Goal: Information Seeking & Learning: Learn about a topic

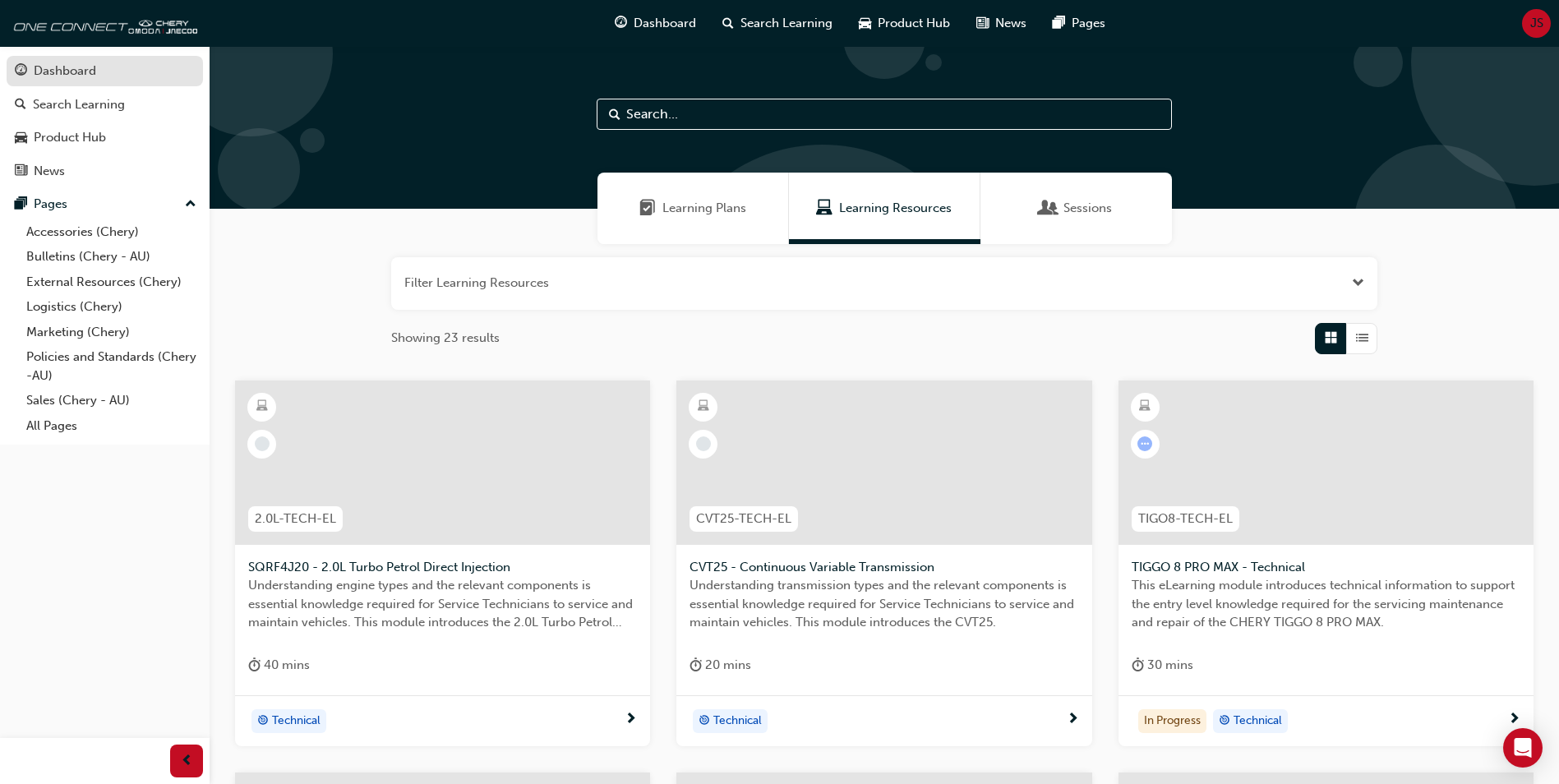
click at [42, 60] on link "Dashboard" at bounding box center [105, 71] width 196 height 31
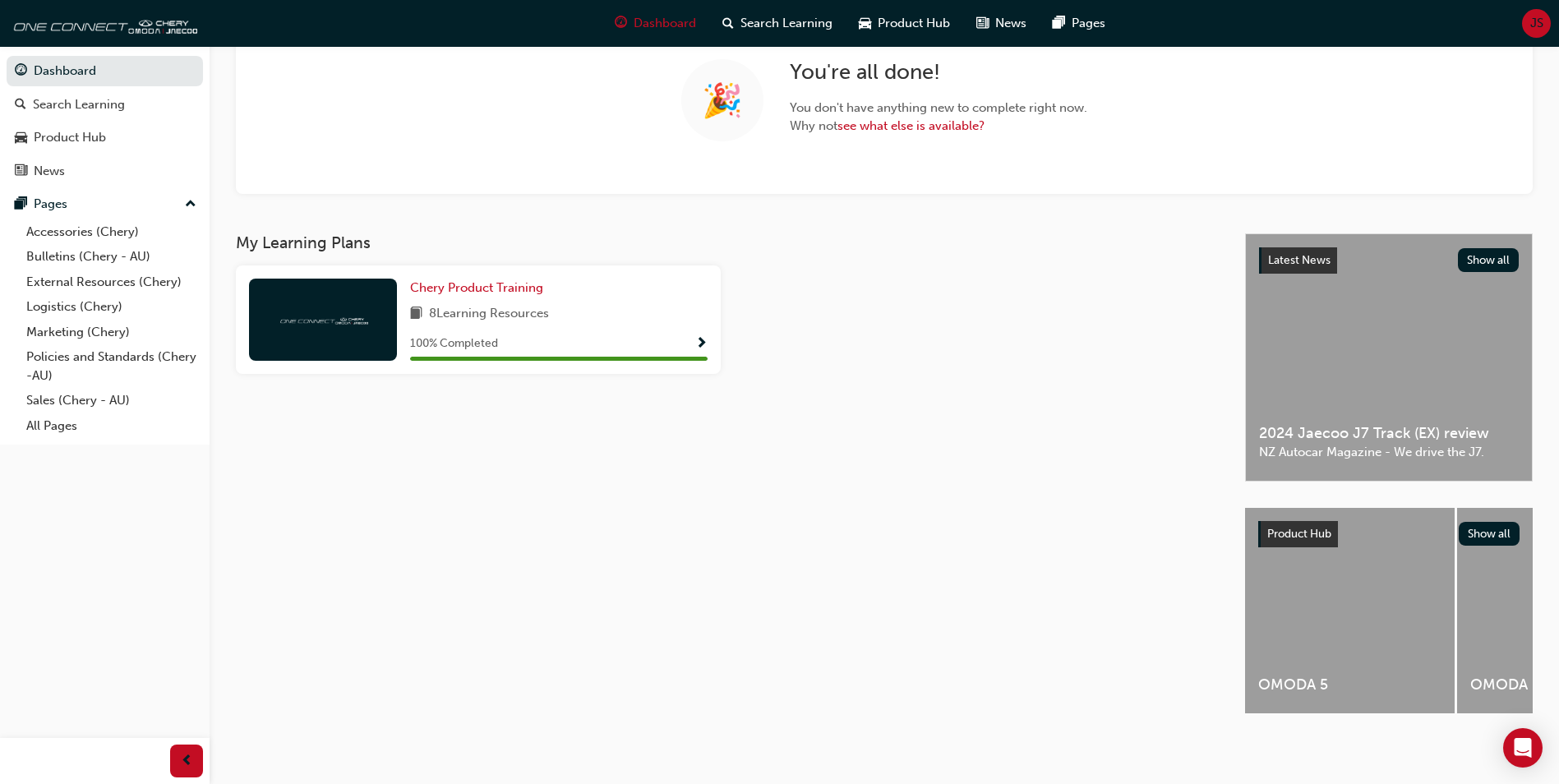
scroll to position [148, 0]
click at [81, 126] on link "Product Hub" at bounding box center [105, 138] width 196 height 31
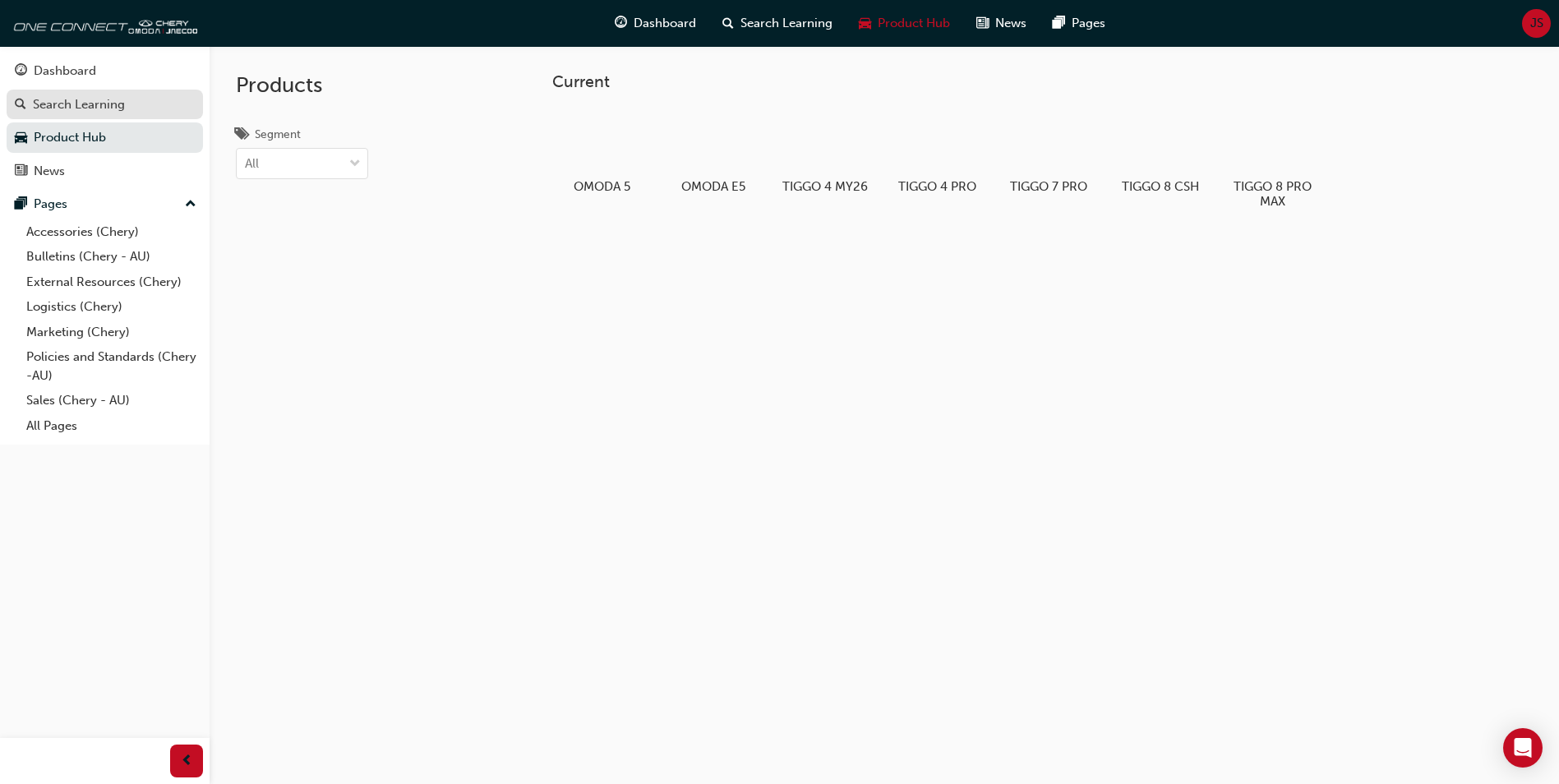
click at [67, 109] on div "Search Learning" at bounding box center [78, 105] width 92 height 19
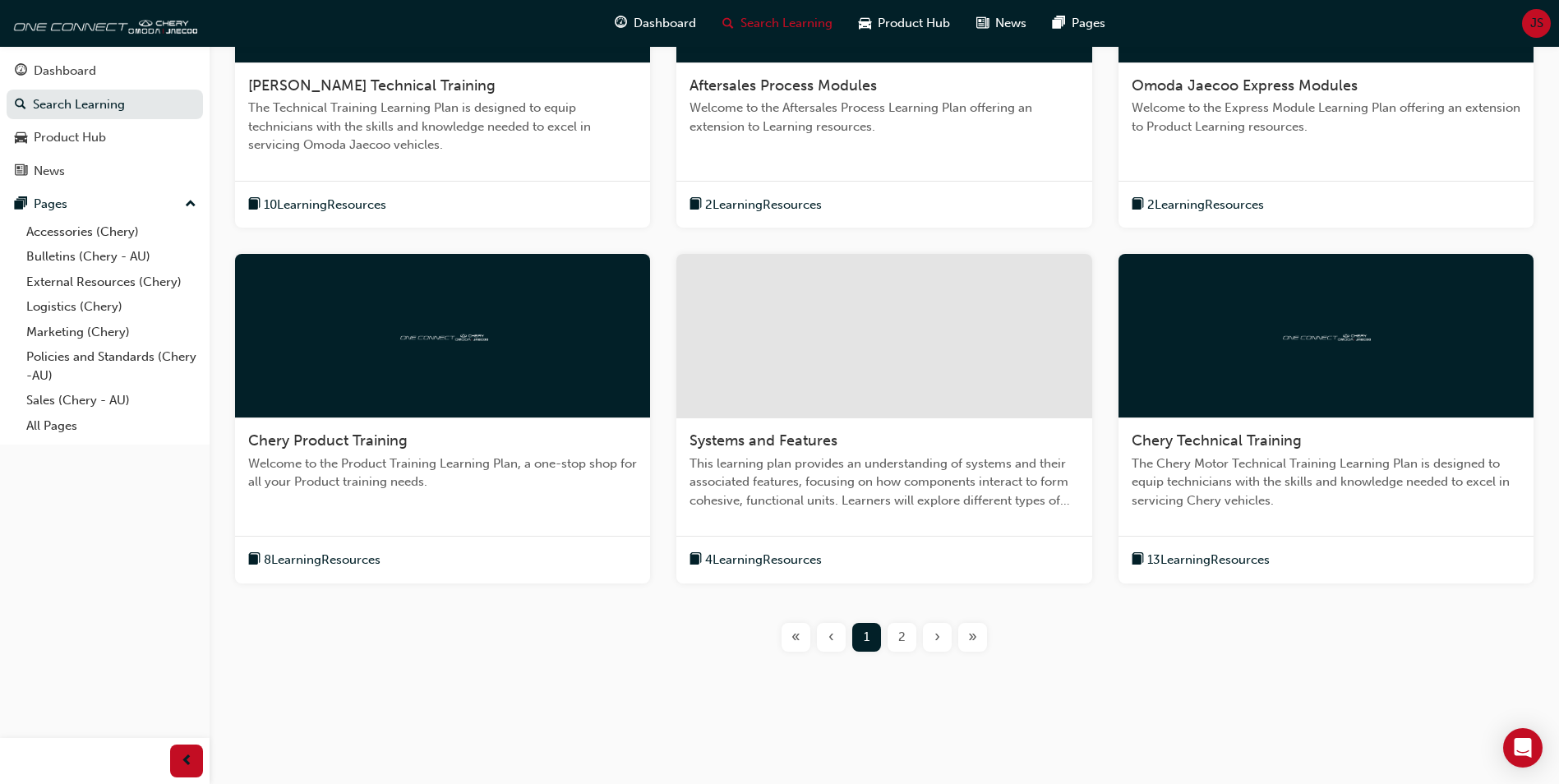
scroll to position [482, 0]
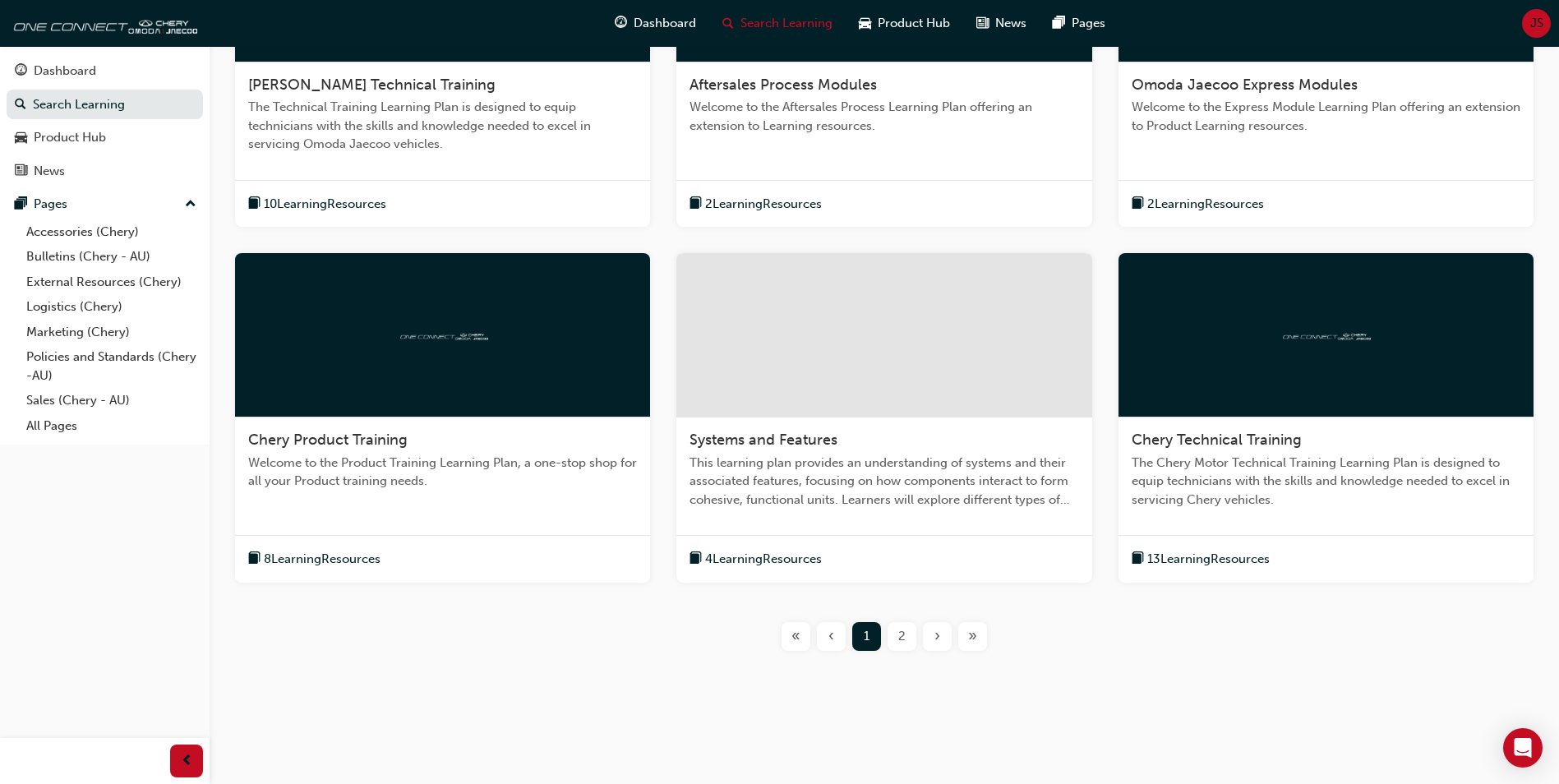
click at [896, 634] on div "2" at bounding box center [902, 636] width 29 height 29
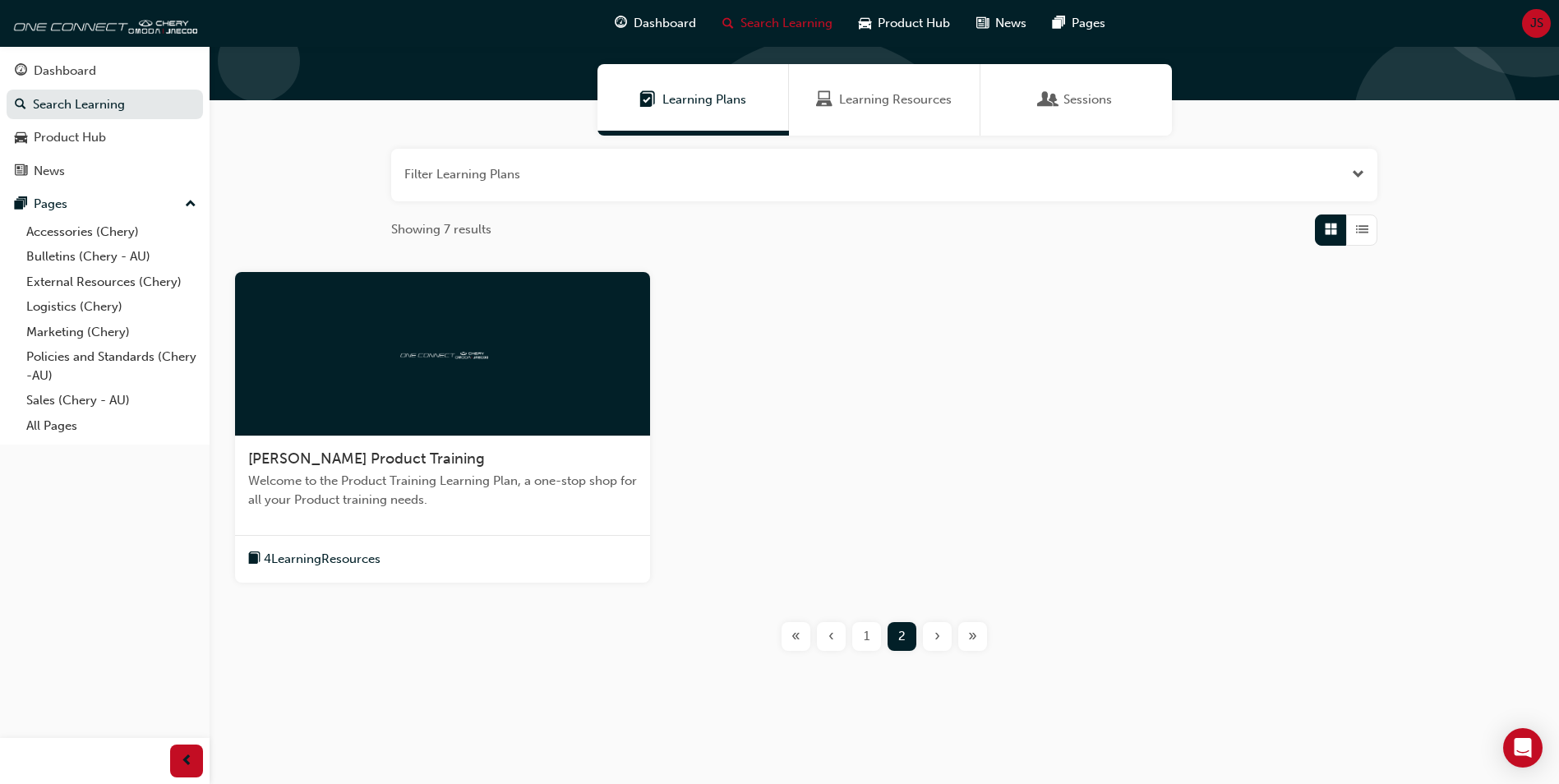
click at [858, 636] on div "1" at bounding box center [867, 636] width 29 height 29
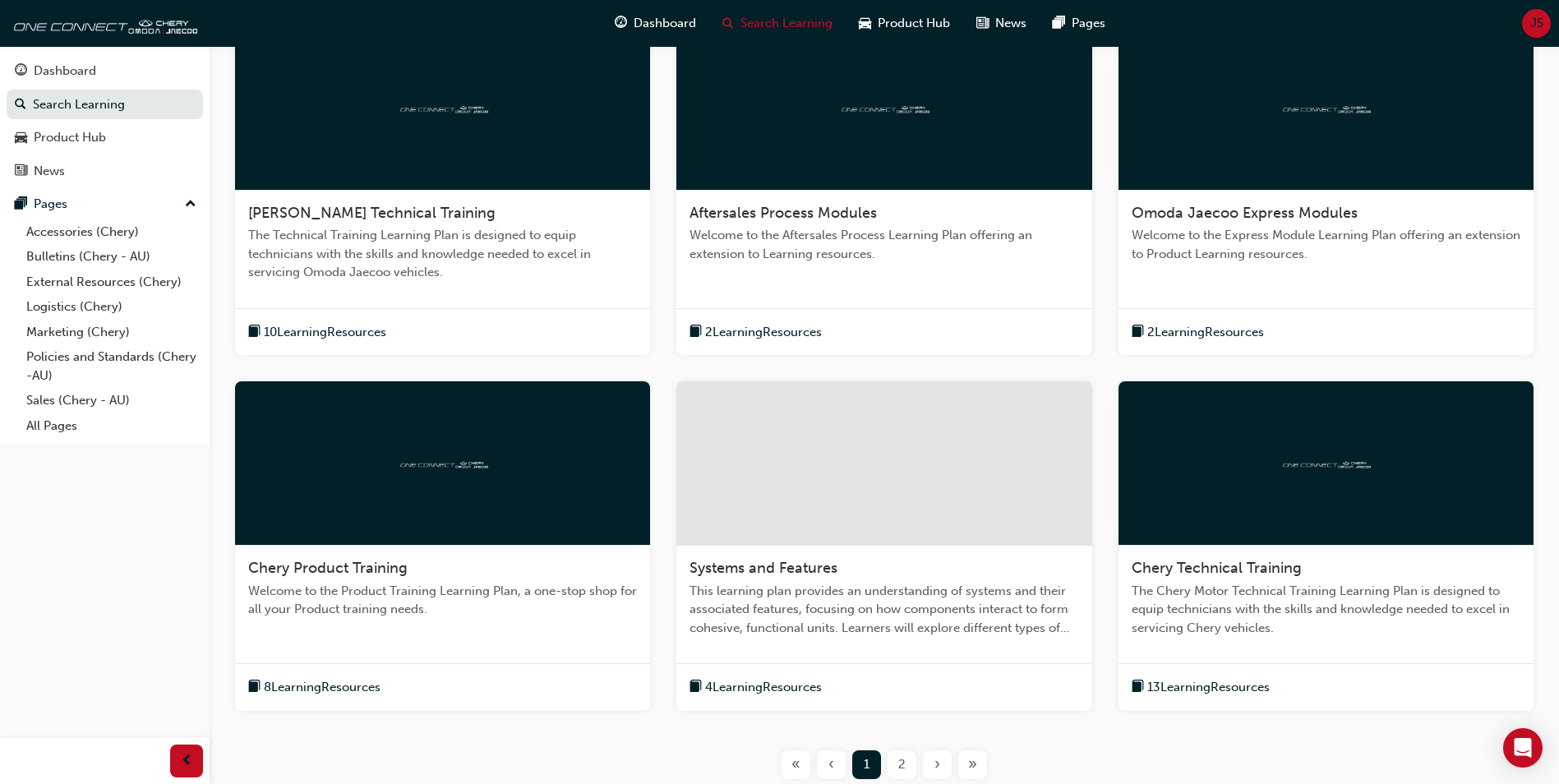
scroll to position [355, 0]
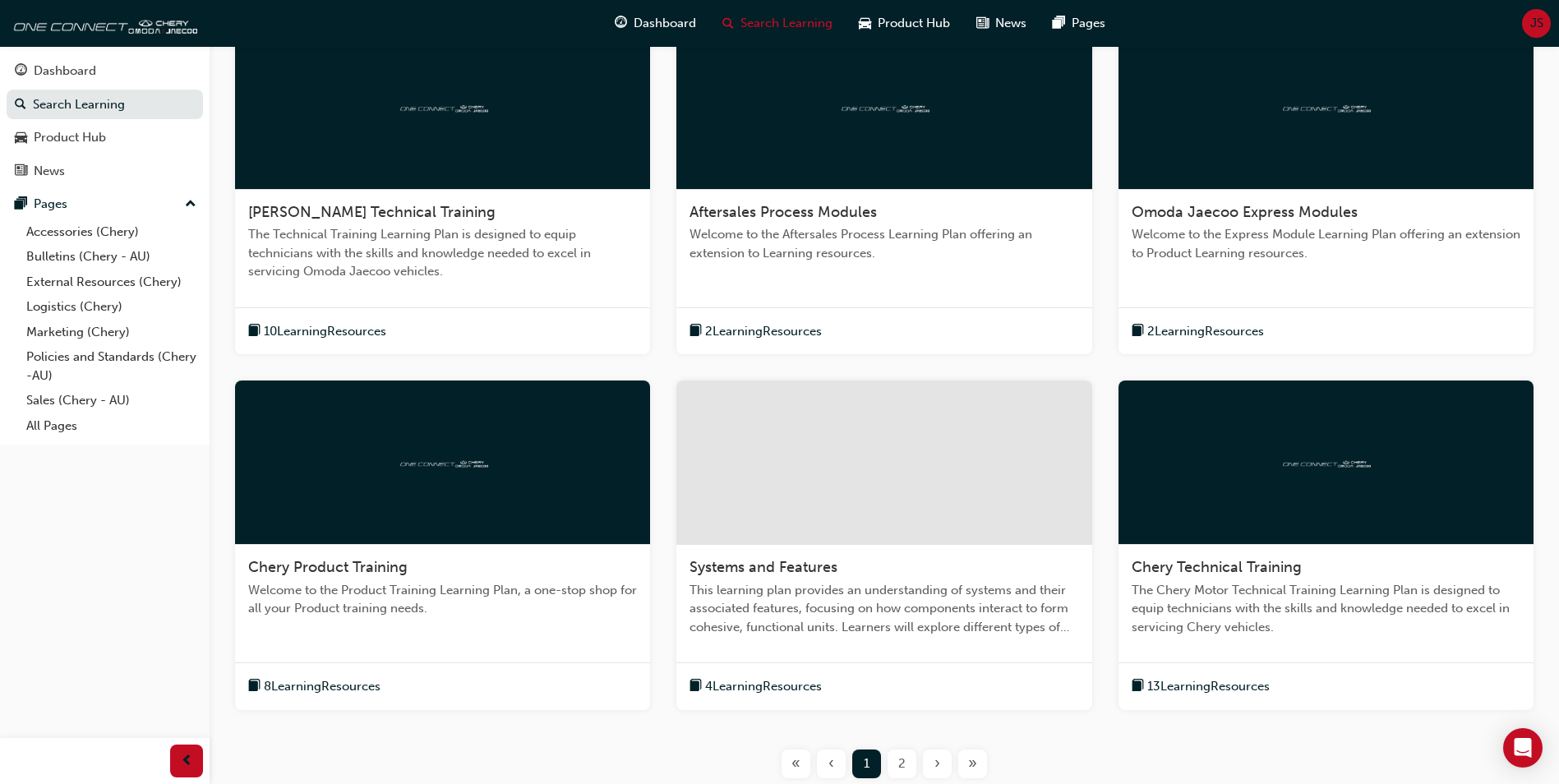
click at [844, 203] on span "Aftersales Process Modules" at bounding box center [783, 212] width 187 height 18
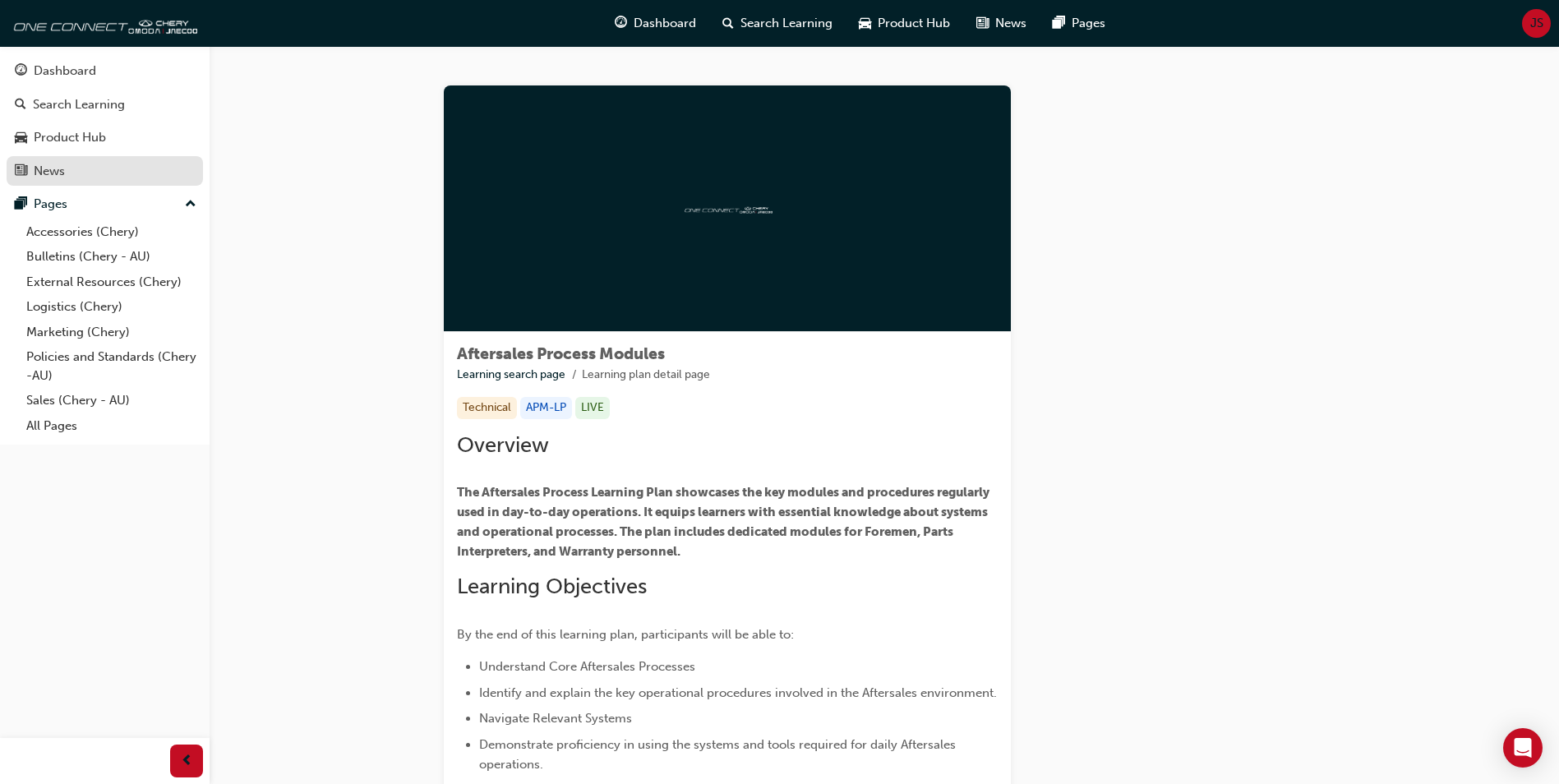
click at [83, 177] on div "News" at bounding box center [105, 171] width 180 height 21
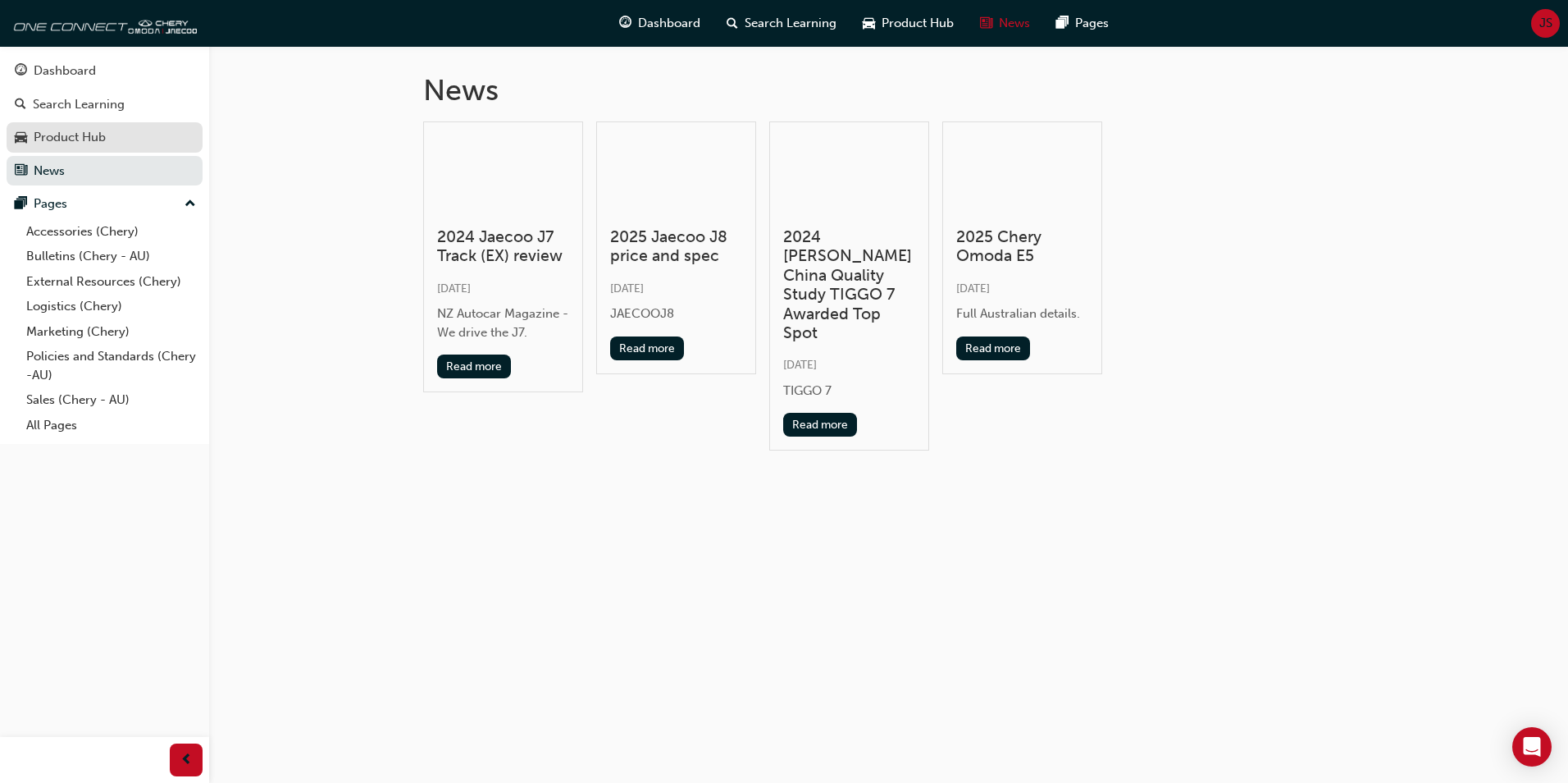
click at [109, 145] on div "Product Hub" at bounding box center [104, 137] width 180 height 21
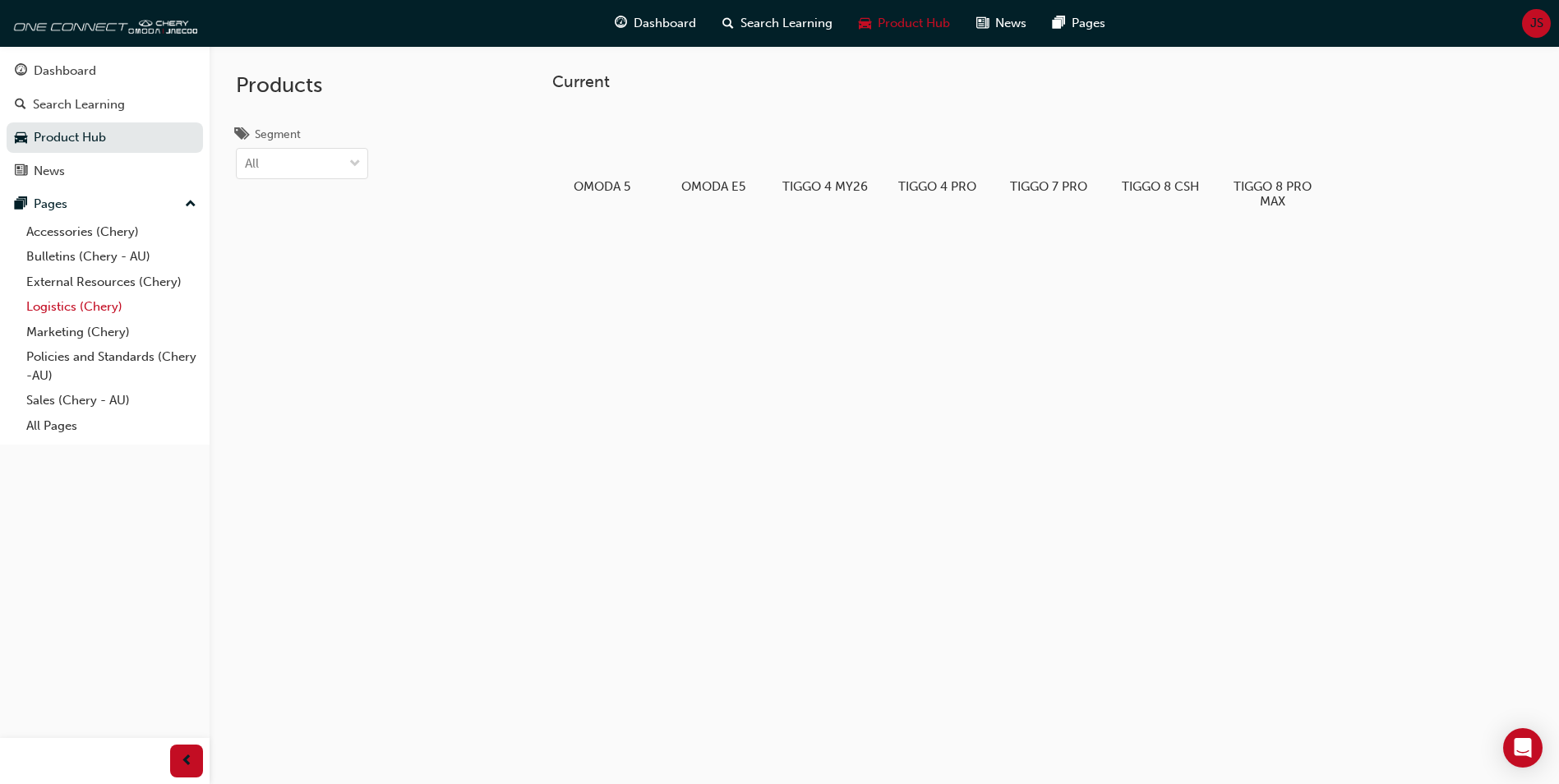
click at [94, 303] on link "Logistics (Chery)" at bounding box center [111, 306] width 183 height 25
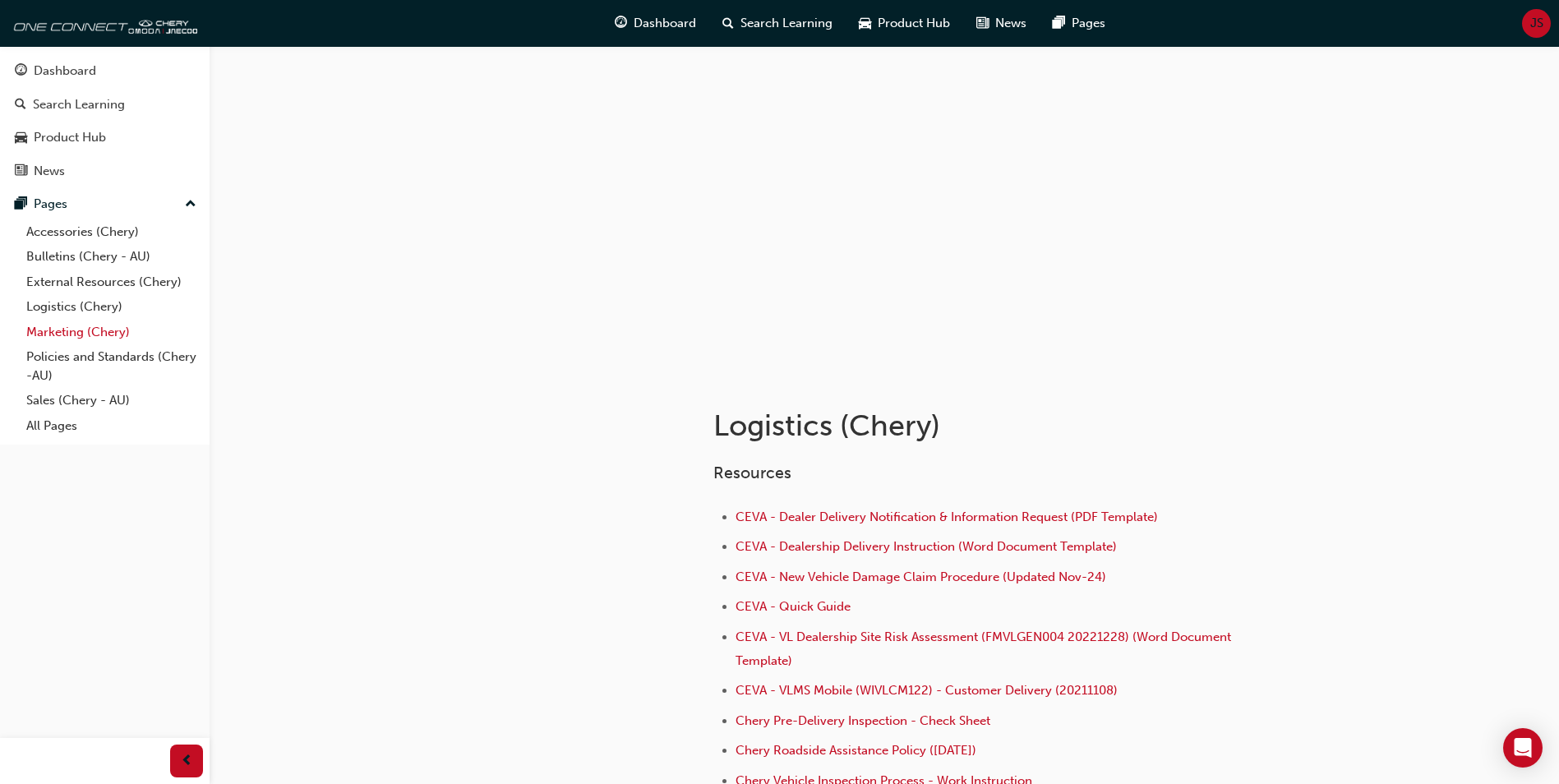
click at [86, 335] on link "Marketing (Chery)" at bounding box center [111, 333] width 183 height 25
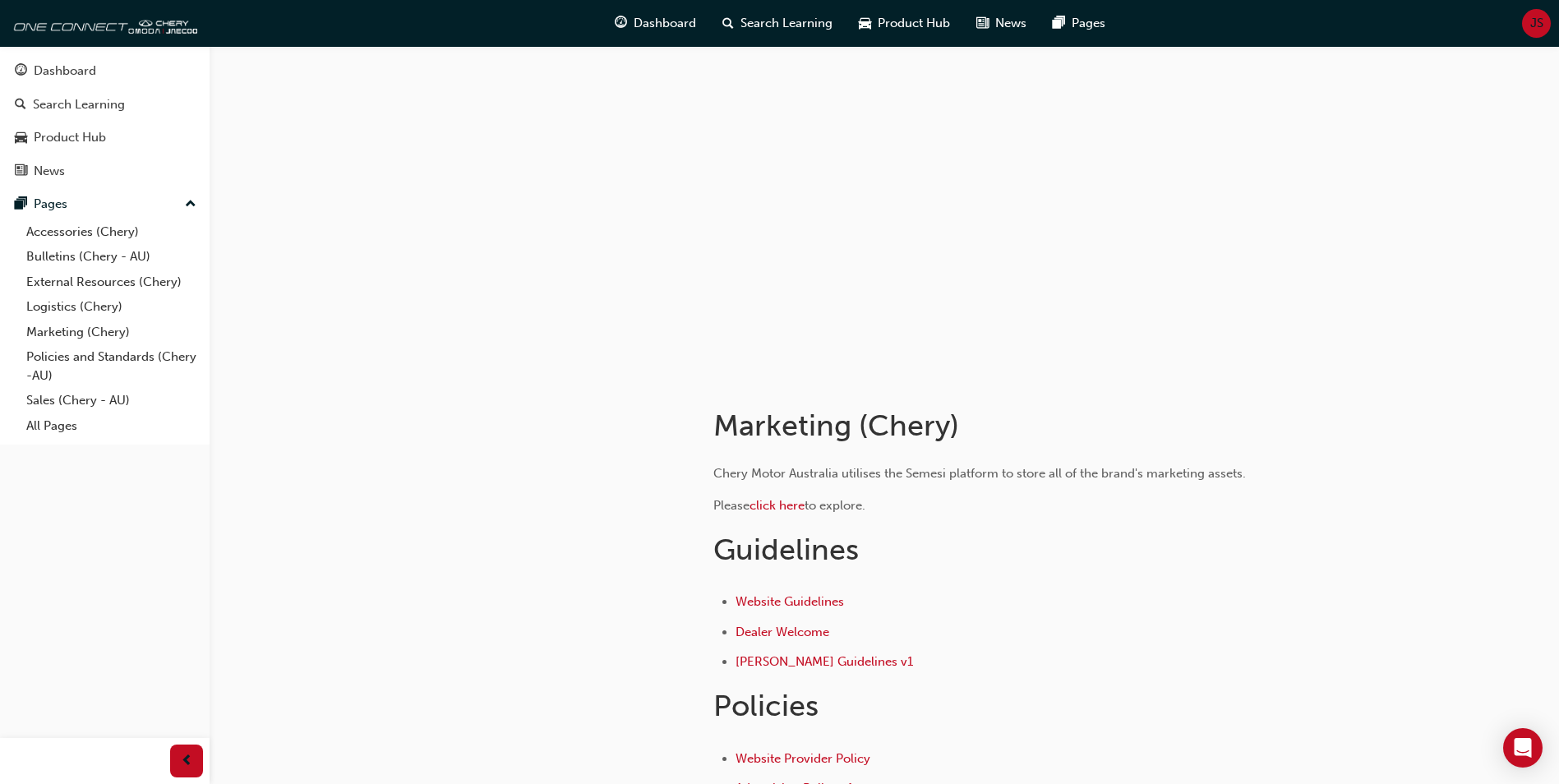
scroll to position [247, 0]
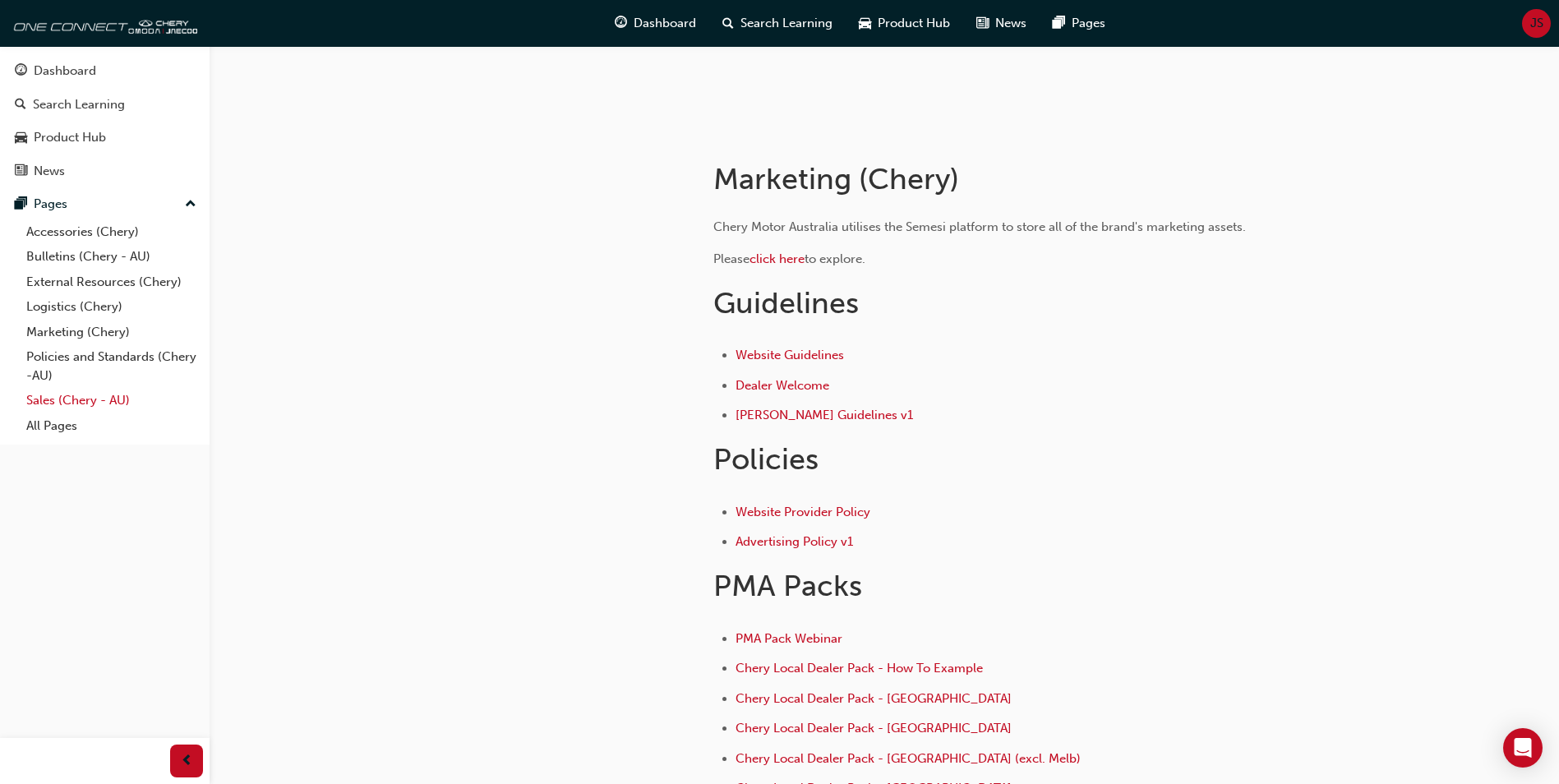
click at [68, 402] on link "Sales (Chery - AU)" at bounding box center [111, 400] width 183 height 25
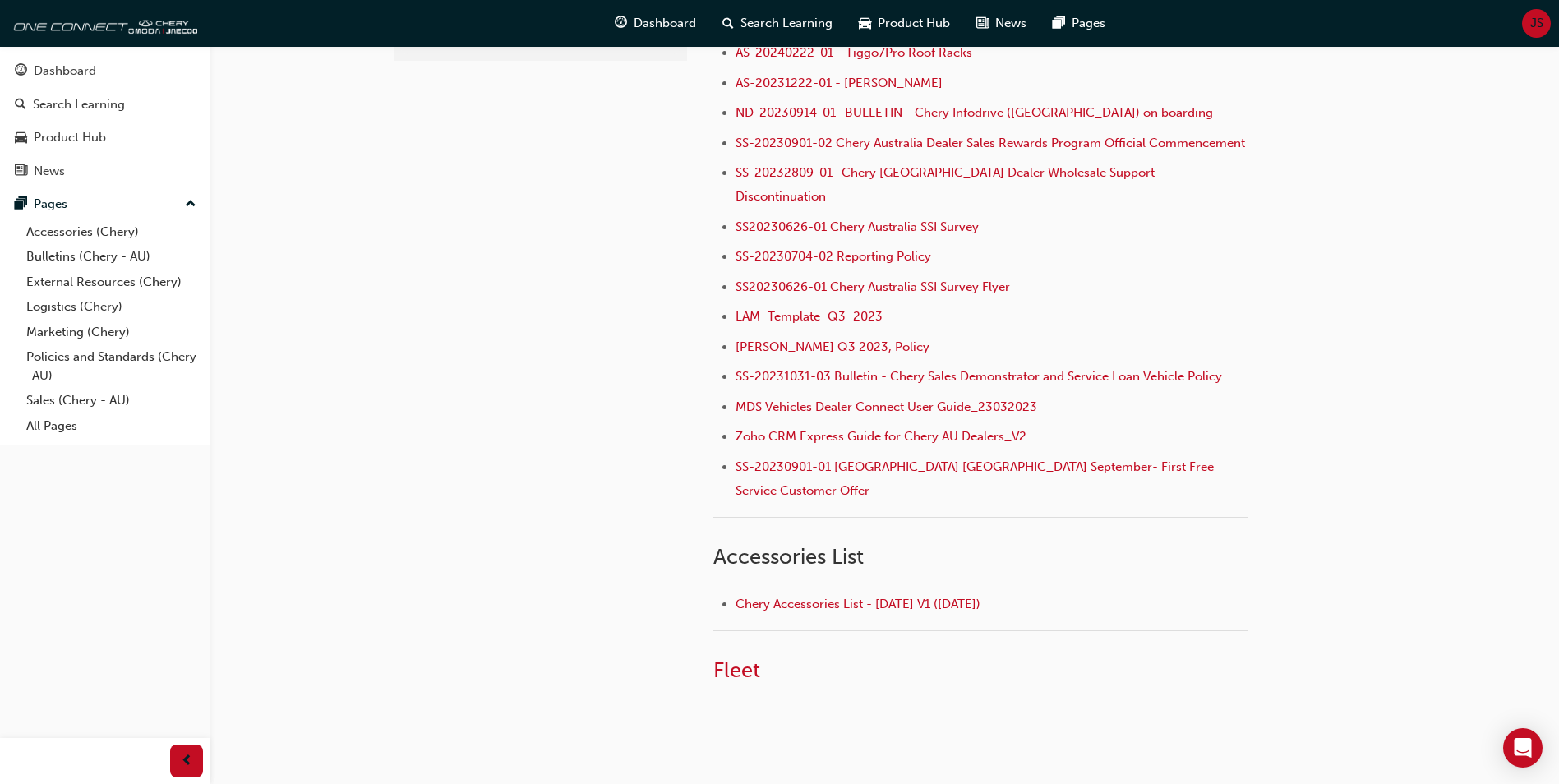
scroll to position [497, 0]
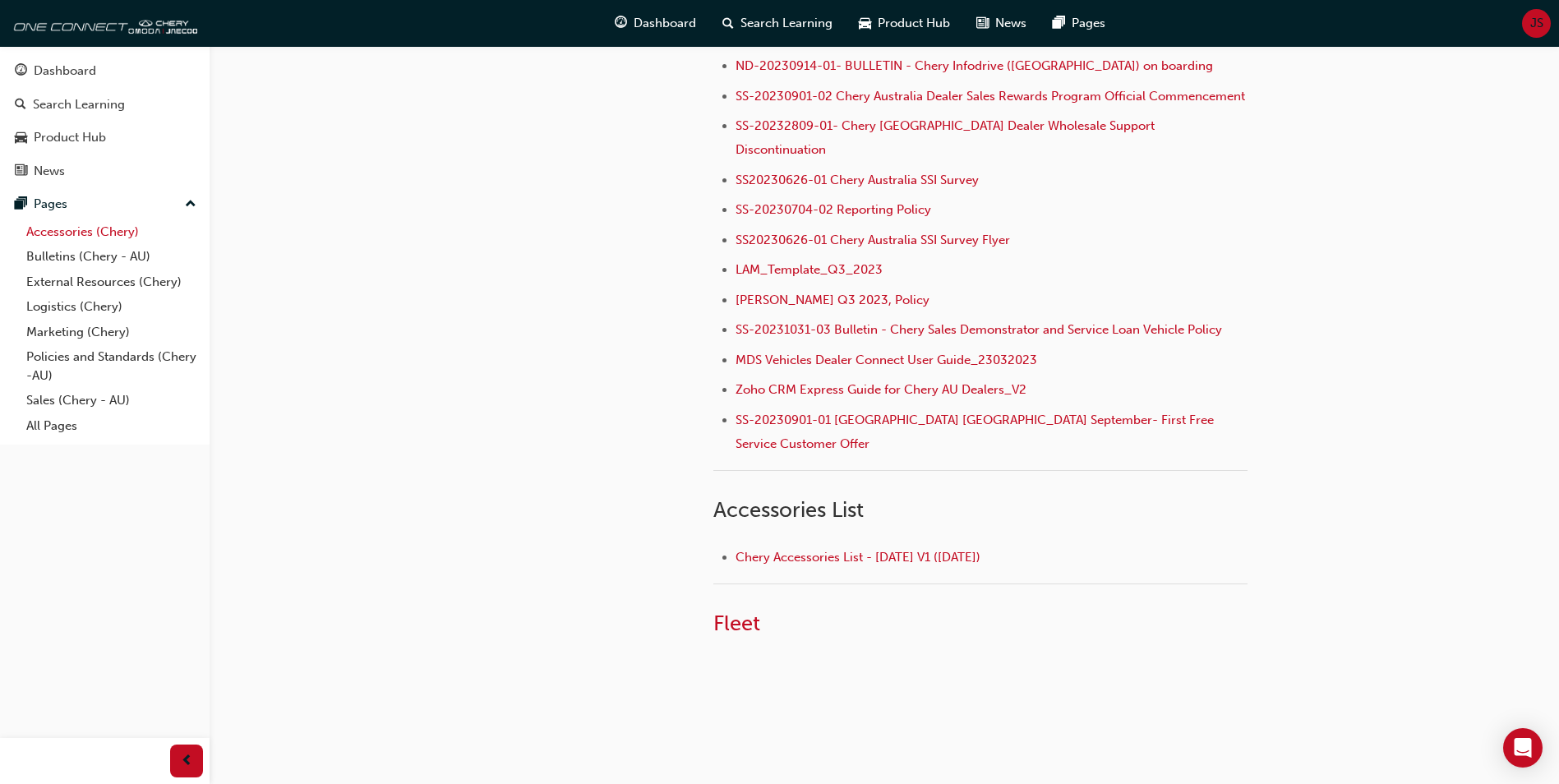
click at [78, 232] on link "Accessories (Chery)" at bounding box center [111, 232] width 183 height 25
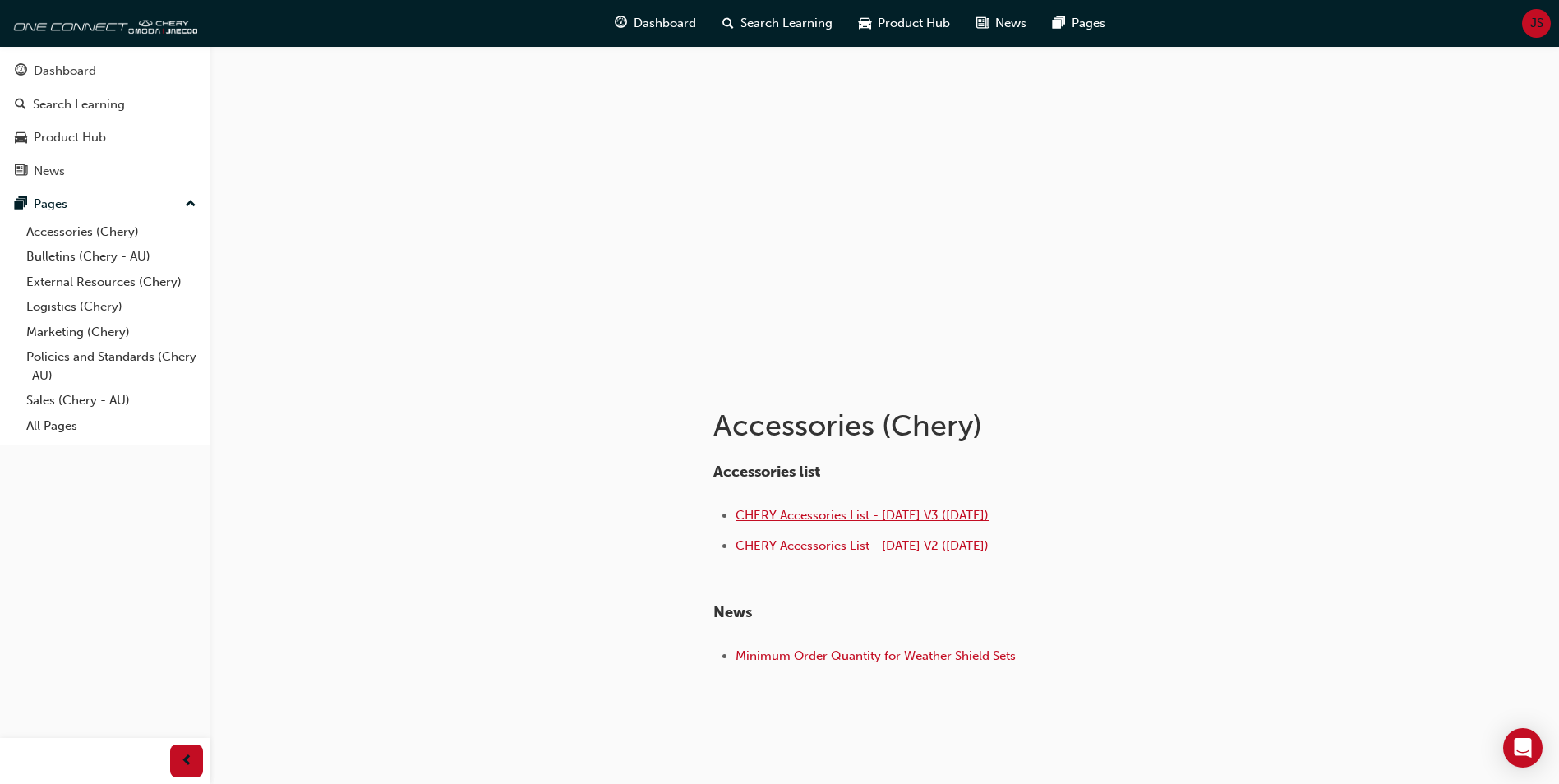
click at [806, 520] on span "CHERY Accessories List - [DATE] V3 ([DATE])" at bounding box center [862, 515] width 253 height 14
